Goal: Task Accomplishment & Management: Manage account settings

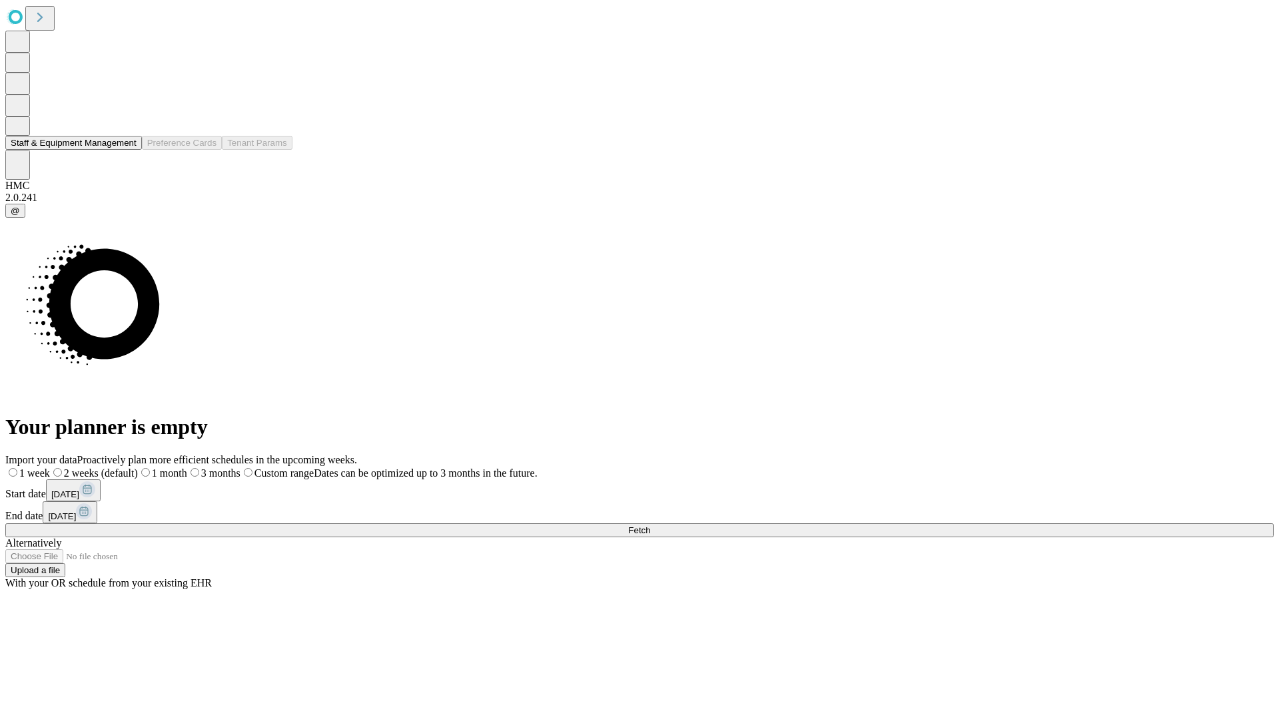
click at [125, 150] on button "Staff & Equipment Management" at bounding box center [73, 143] width 137 height 14
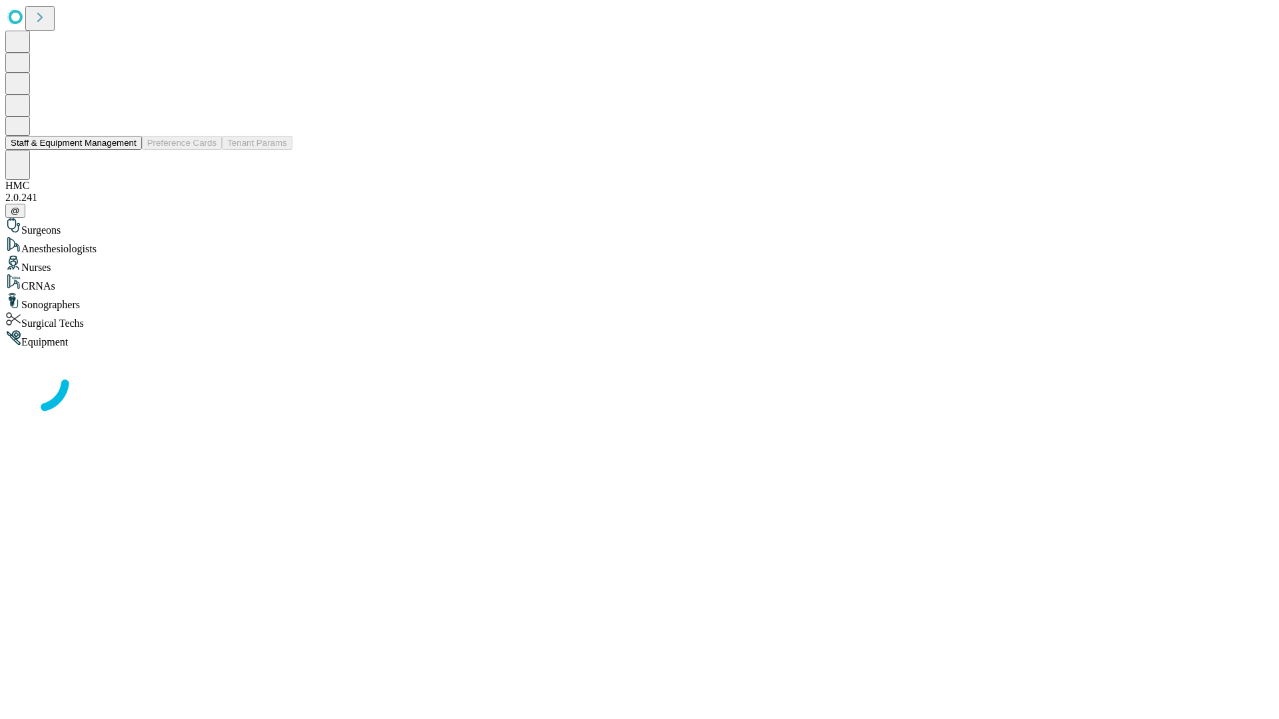
click at [127, 150] on button "Staff & Equipment Management" at bounding box center [73, 143] width 137 height 14
